Goal: Task Accomplishment & Management: Use online tool/utility

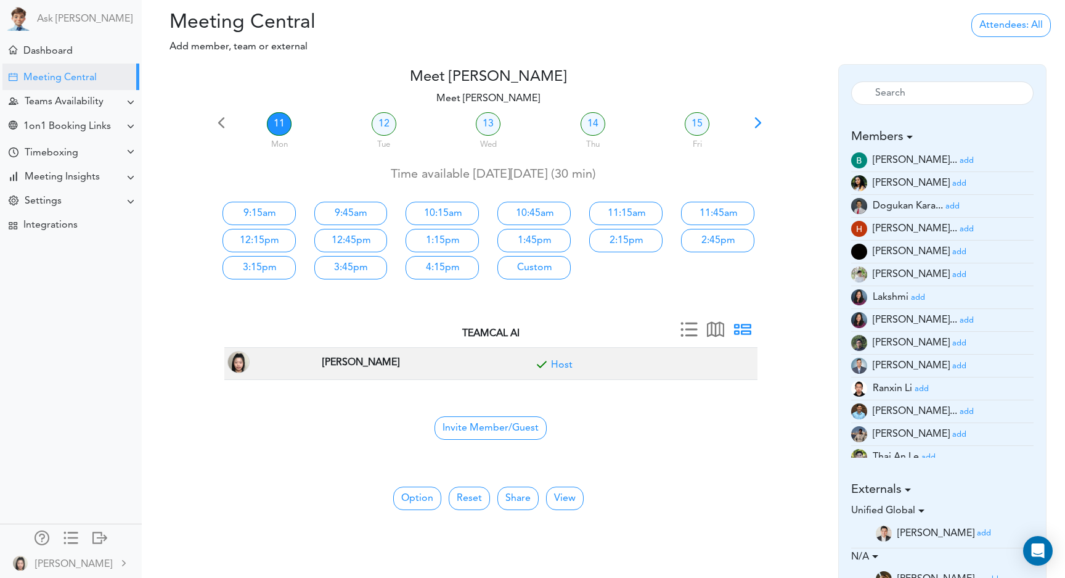
click at [960, 165] on link "add" at bounding box center [967, 160] width 14 height 10
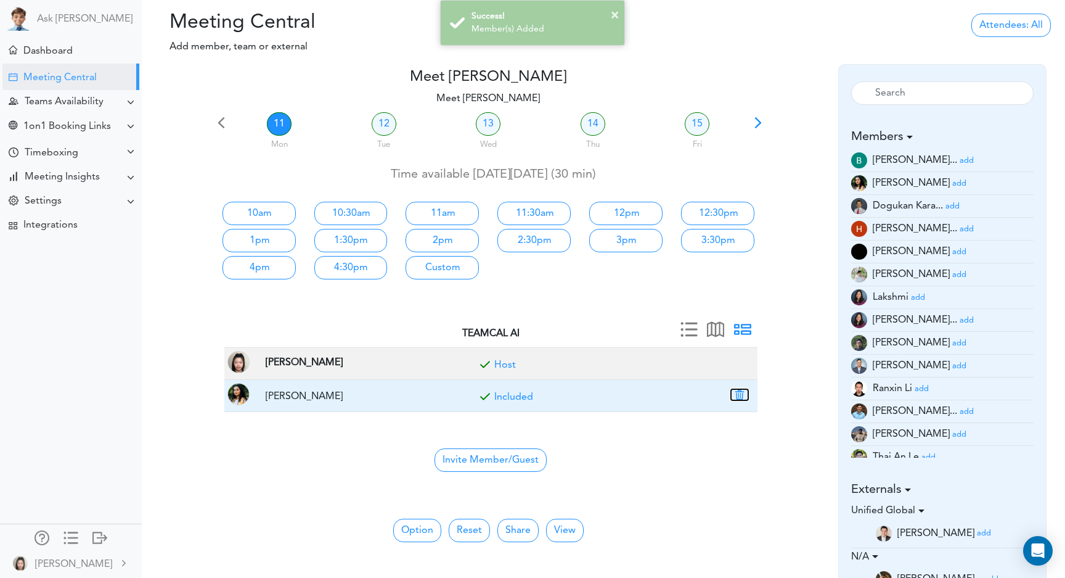
click at [739, 394] on button "button" at bounding box center [739, 394] width 17 height 11
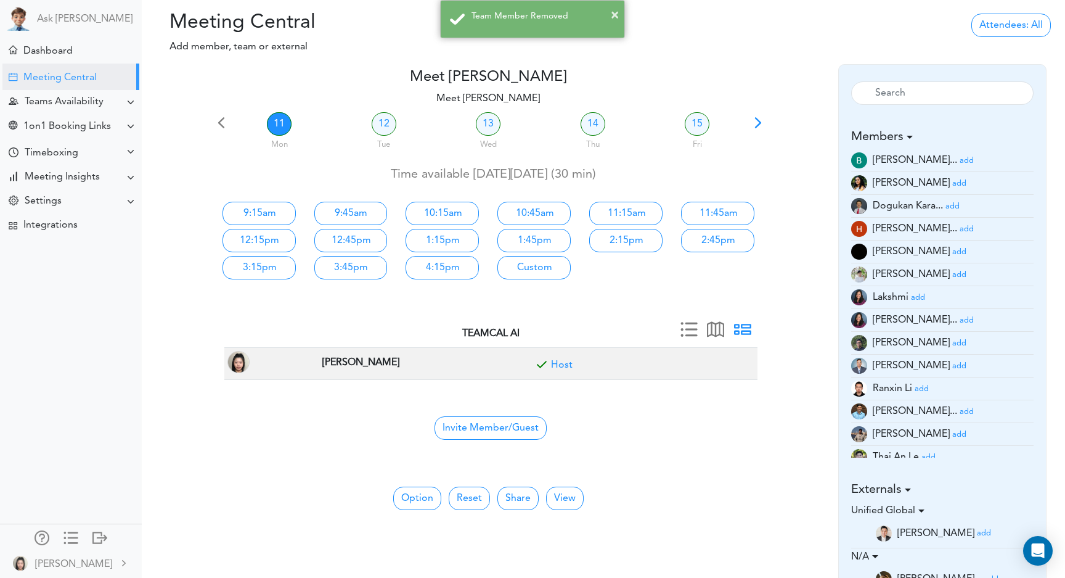
scroll to position [33, 0]
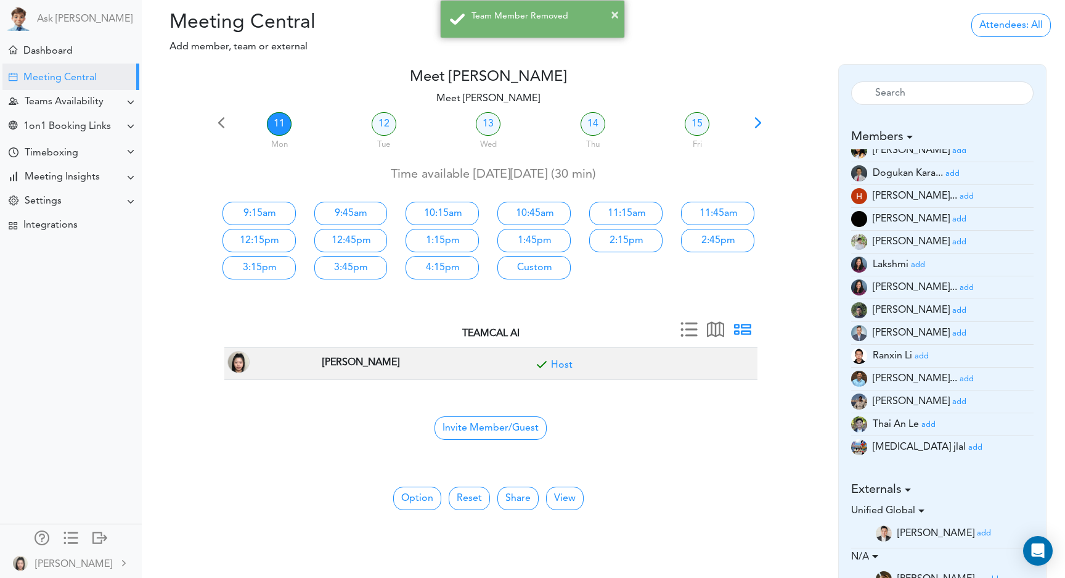
click at [953, 218] on small "add" at bounding box center [960, 219] width 14 height 8
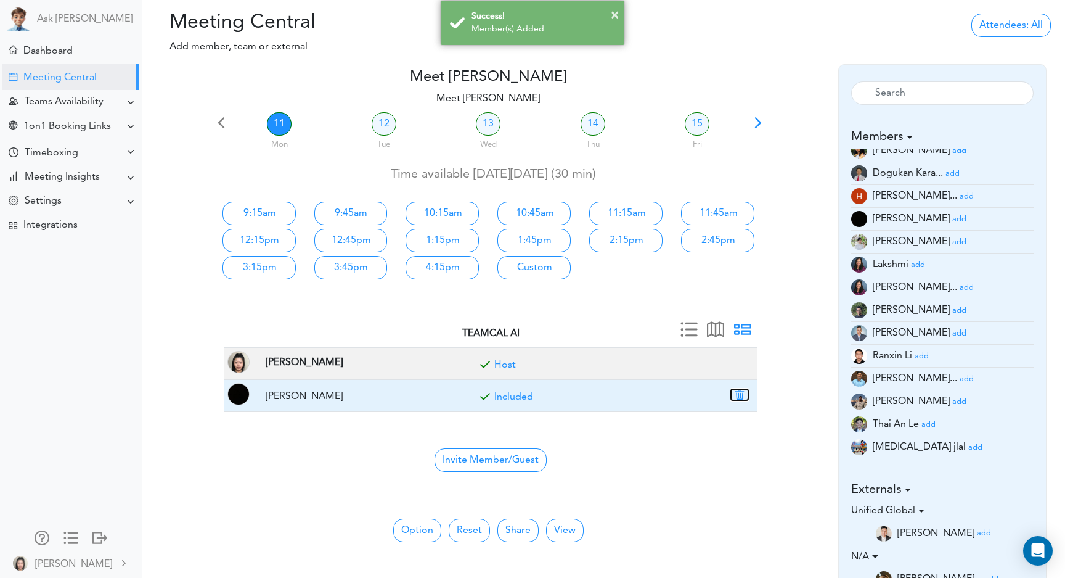
click at [741, 396] on button "button" at bounding box center [739, 394] width 17 height 11
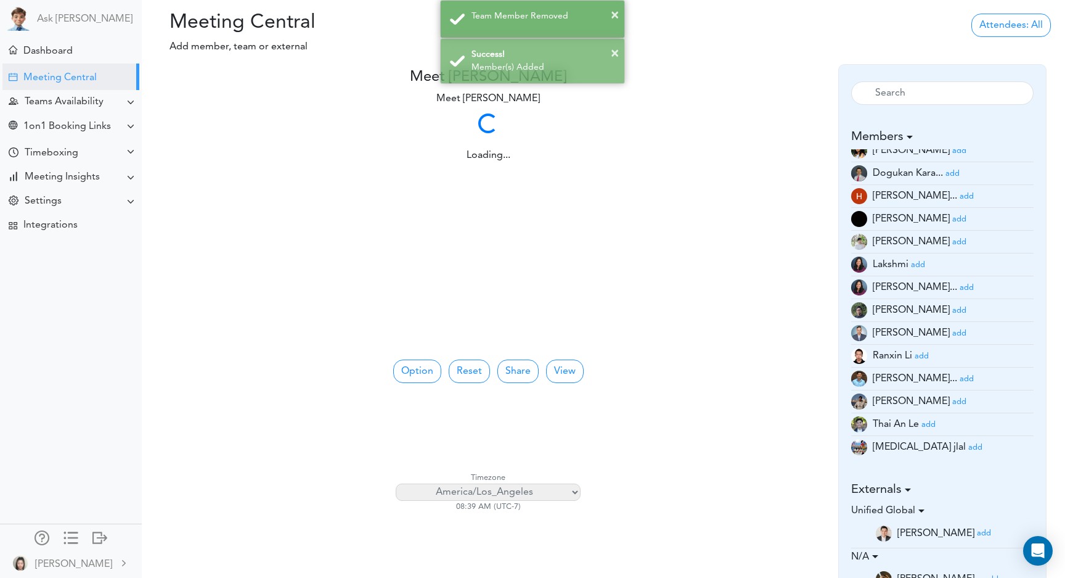
click at [842, 20] on div "× Team Member Removed × Success! Member(s) Added" at bounding box center [532, 42] width 1065 height 84
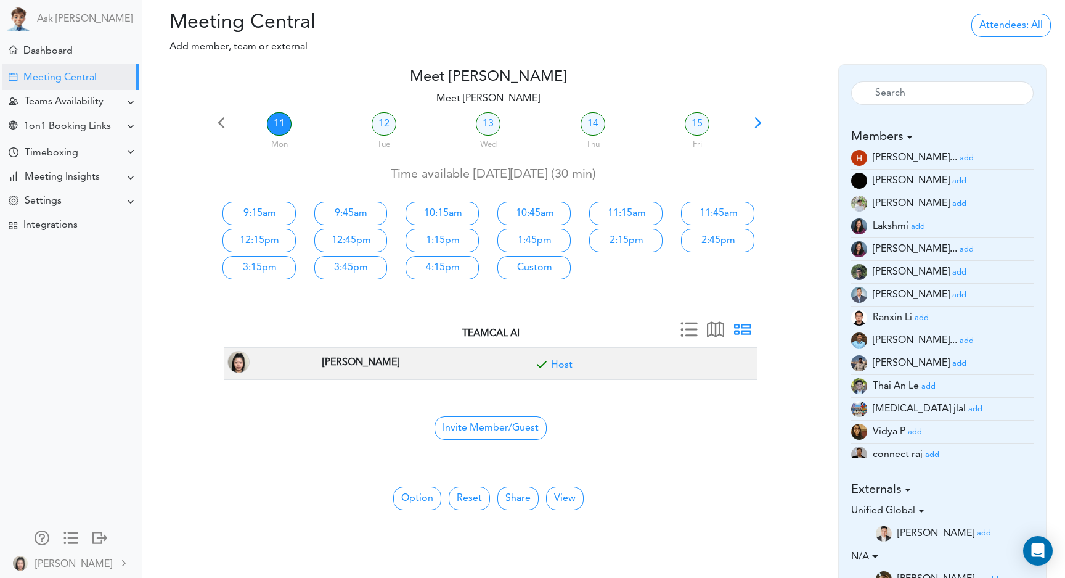
scroll to position [79, 0]
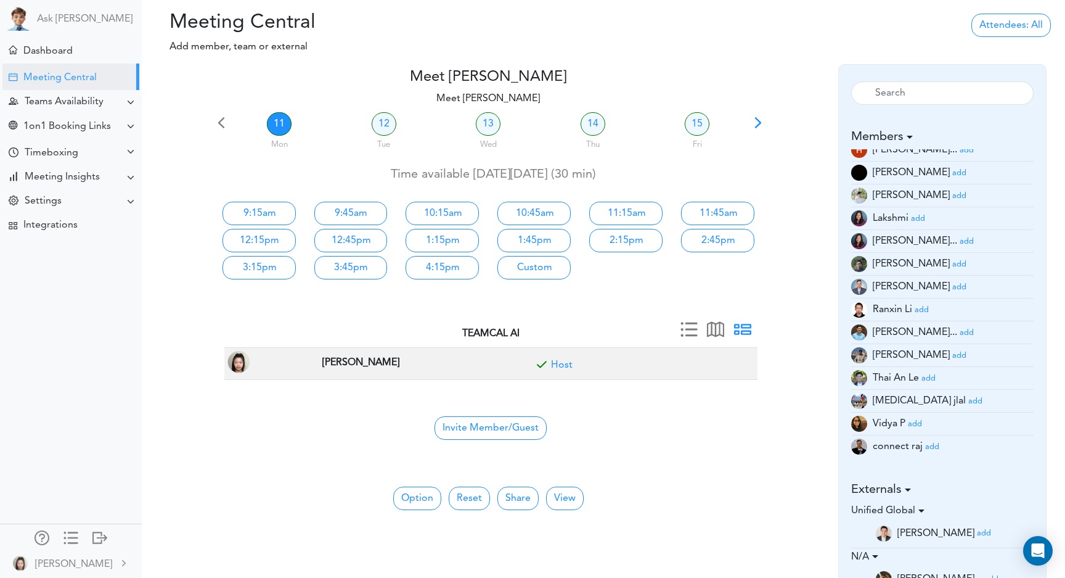
click at [925, 309] on small "add" at bounding box center [922, 310] width 14 height 8
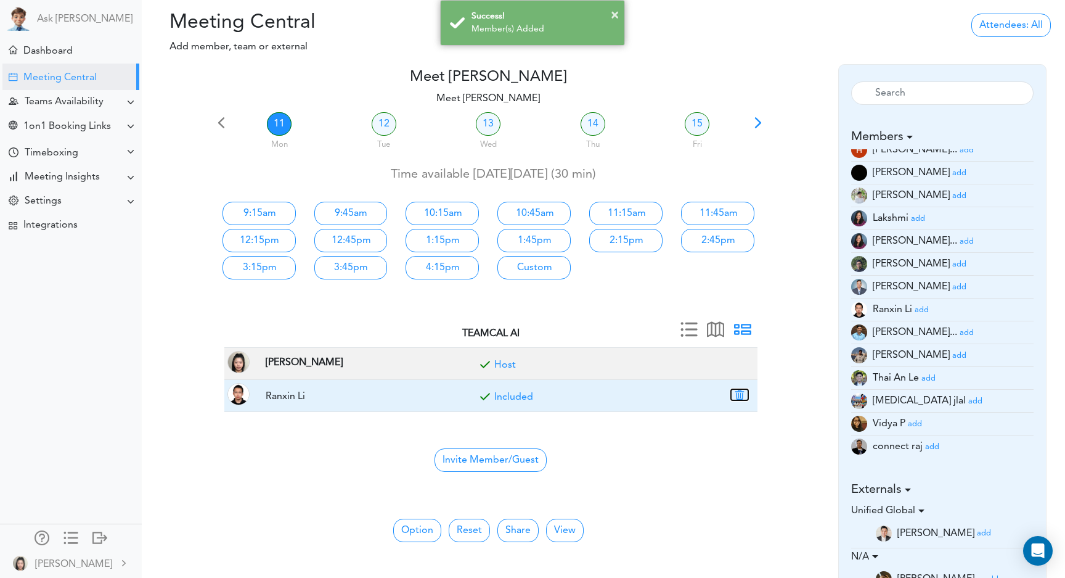
click at [737, 395] on button "button" at bounding box center [739, 394] width 17 height 11
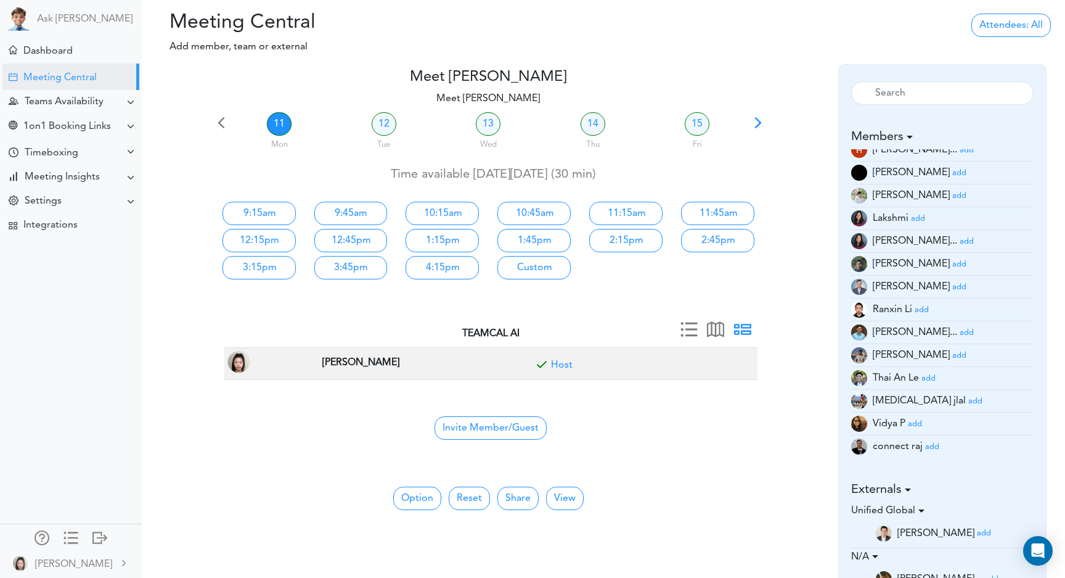
click at [179, 327] on div at bounding box center [187, 389] width 55 height 136
click at [53, 46] on div "Dashboard" at bounding box center [47, 52] width 49 height 12
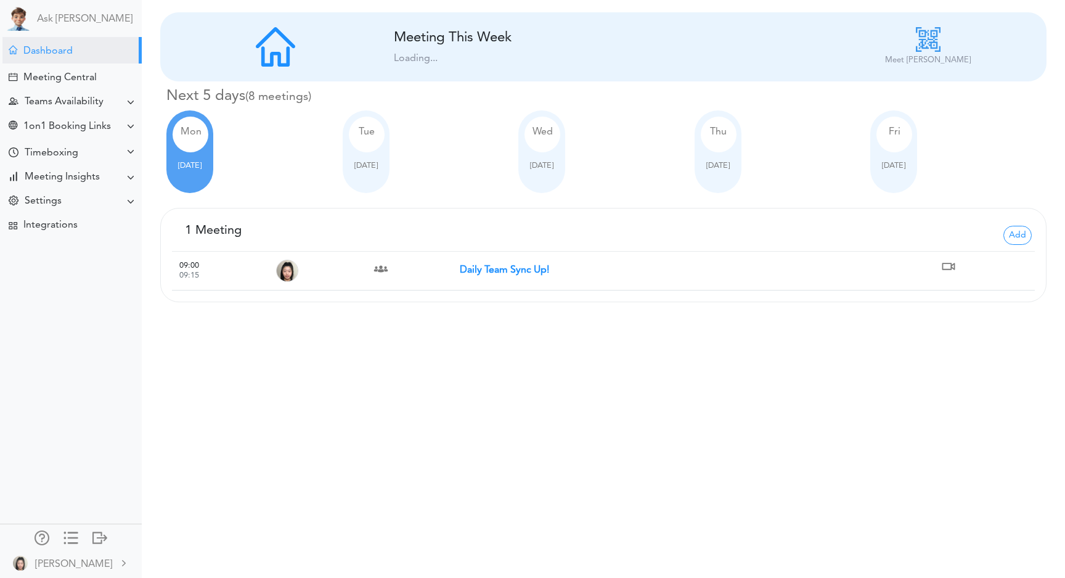
click at [374, 155] on div at bounding box center [366, 155] width 35 height 7
click at [363, 135] on span "Tue" at bounding box center [367, 132] width 16 height 10
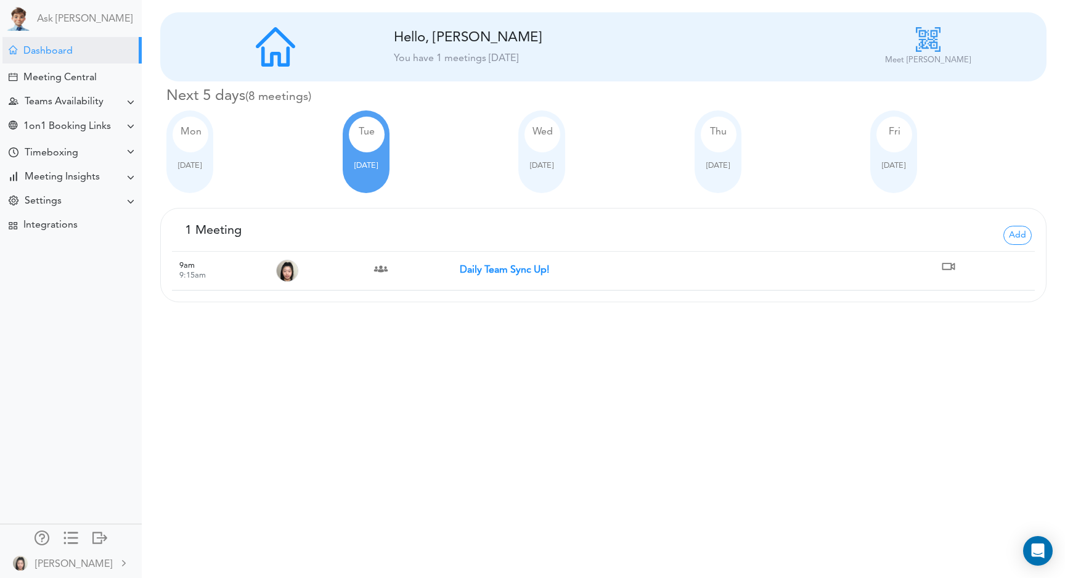
click at [188, 147] on div "Mon" at bounding box center [191, 135] width 36 height 36
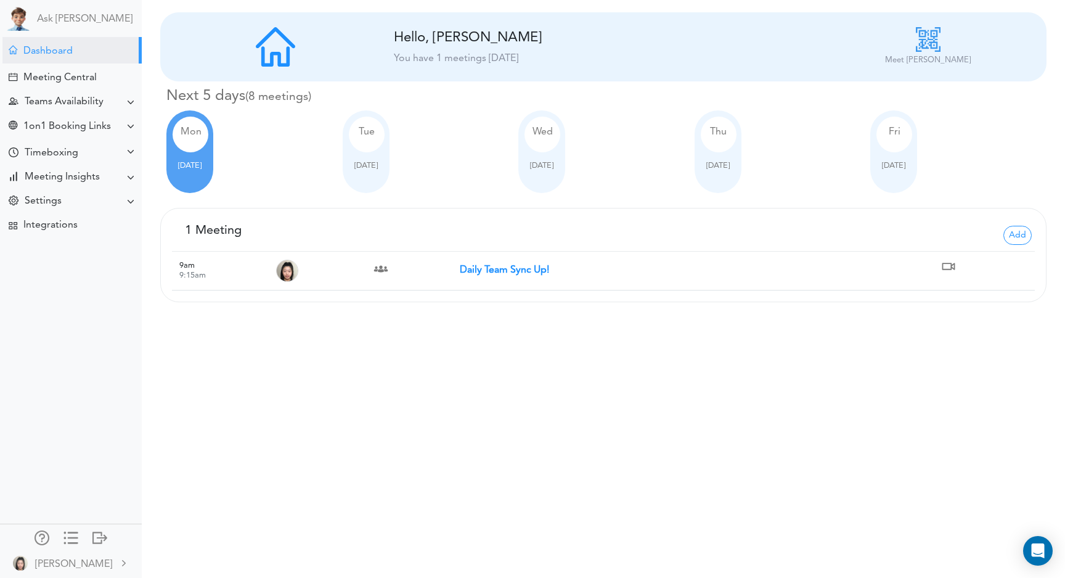
click at [507, 271] on strong "Daily Team Sync Up!" at bounding box center [504, 270] width 89 height 10
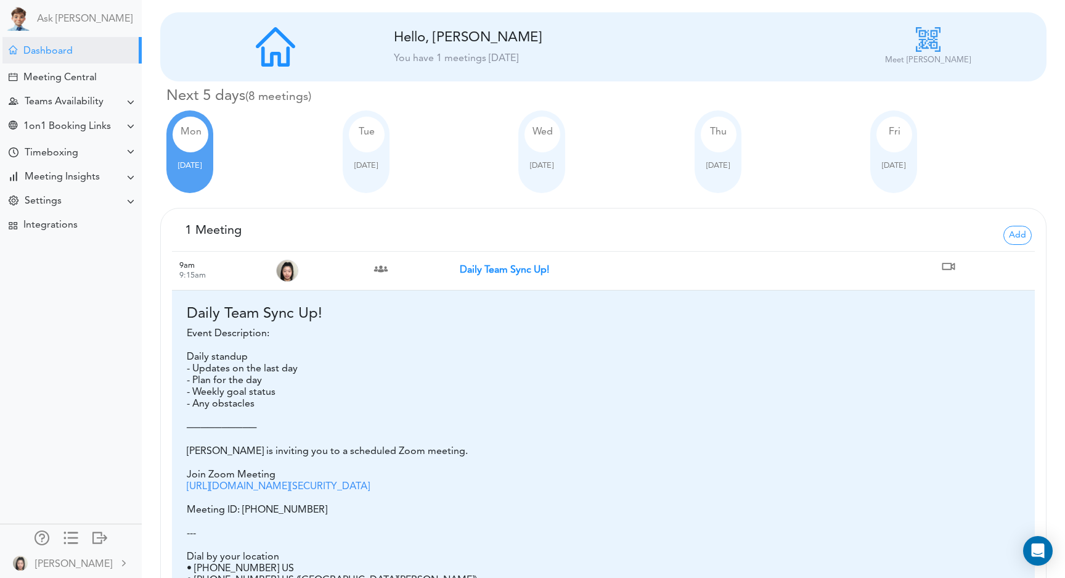
click at [293, 488] on link "https://us05web.zoom.us/j/6503929270?pwd=ib5uQR2S3FCPJwbgPwoLAQZUDK0A5A.1" at bounding box center [278, 487] width 183 height 10
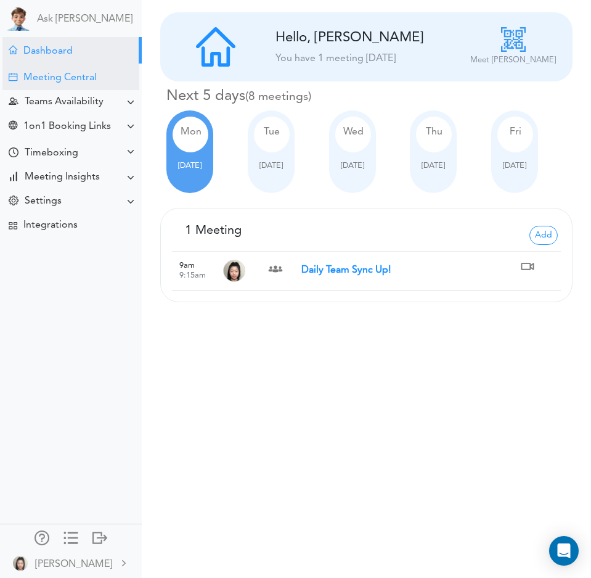
click at [75, 76] on div "Meeting Central" at bounding box center [59, 78] width 73 height 12
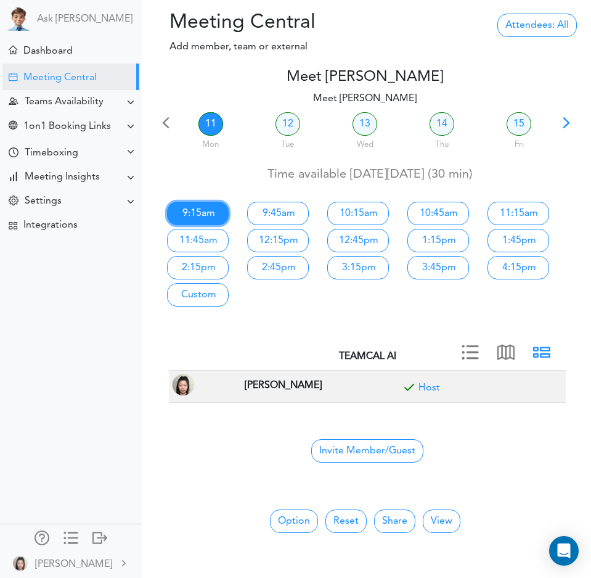
click at [204, 207] on link "9:15am" at bounding box center [198, 213] width 62 height 23
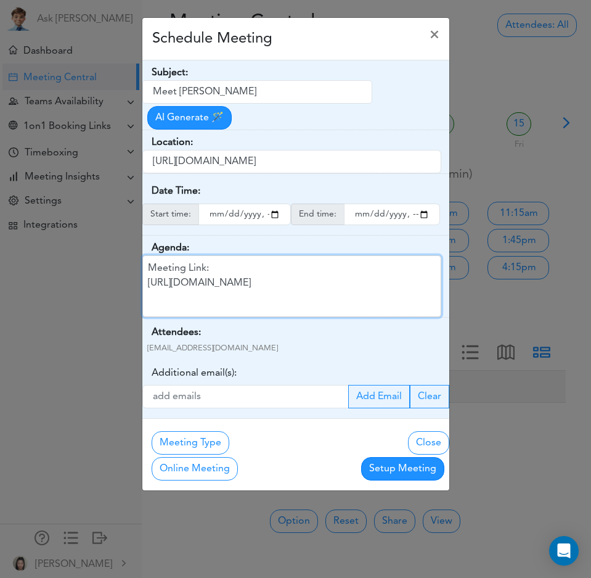
drag, startPoint x: 336, startPoint y: 283, endPoint x: 134, endPoint y: 279, distance: 202.3
click at [134, 279] on div "Schedule Meeting × Your Name: (required) [PERSON_NAME] [PERSON_NAME] Email: (re…" at bounding box center [295, 289] width 591 height 578
click at [437, 28] on span "×" at bounding box center [435, 35] width 10 height 15
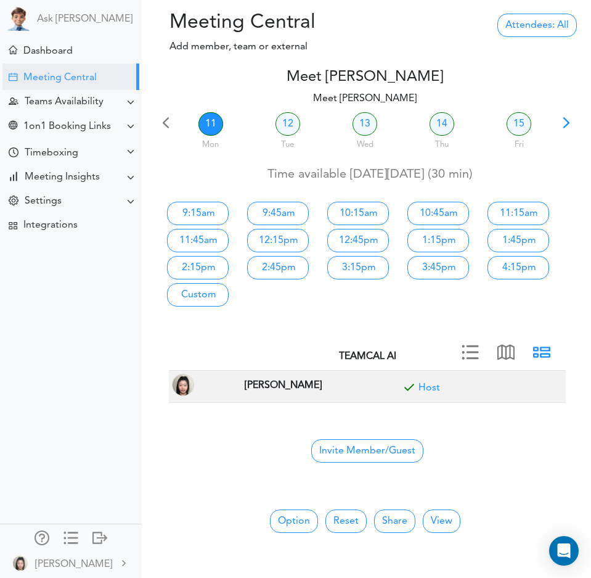
click at [157, 345] on div "Meet [PERSON_NAME] team->name team->description at client_name Meet [PERSON_NAM…" at bounding box center [365, 403] width 434 height 678
